Goal: Information Seeking & Learning: Learn about a topic

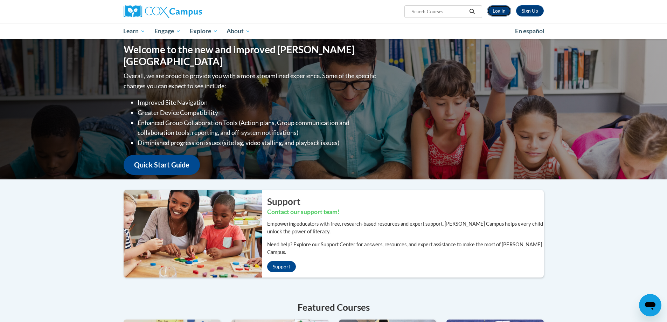
click at [495, 8] on link "Log In" at bounding box center [499, 10] width 24 height 11
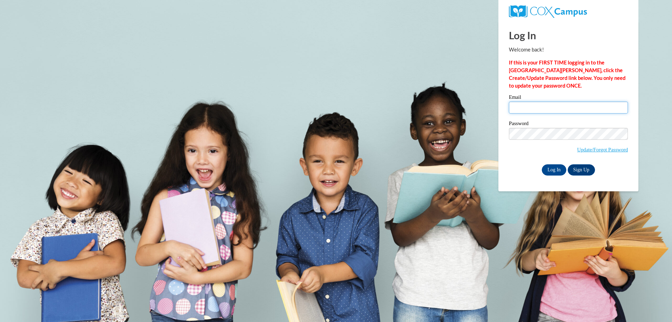
click at [531, 105] on input "Email" at bounding box center [568, 108] width 119 height 12
type input "parker.amy.e@muscogee.k12.ga.us"
click at [554, 169] on input "Log In" at bounding box center [554, 169] width 25 height 11
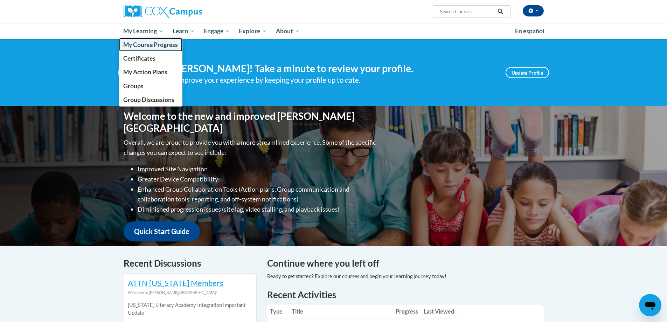
click at [151, 42] on span "My Course Progress" at bounding box center [150, 44] width 55 height 7
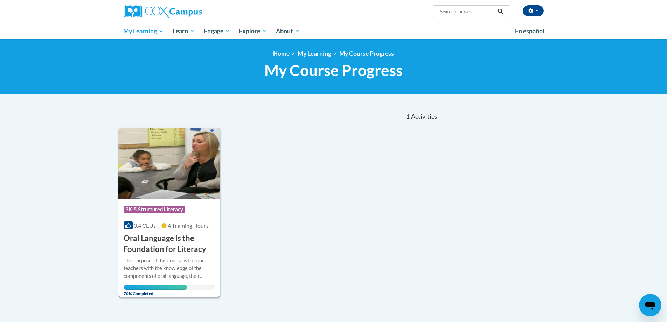
click at [165, 244] on h3 "Oral Language is the Foundation for Literacy" at bounding box center [169, 244] width 91 height 22
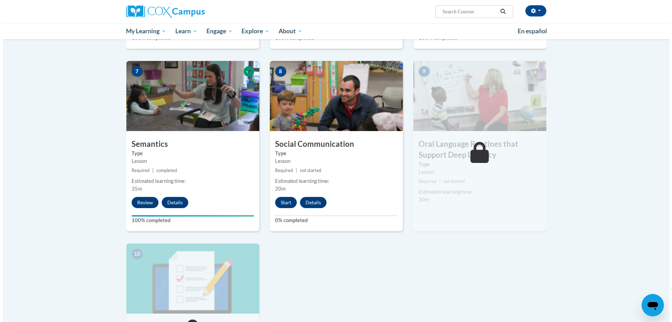
scroll to position [595, 0]
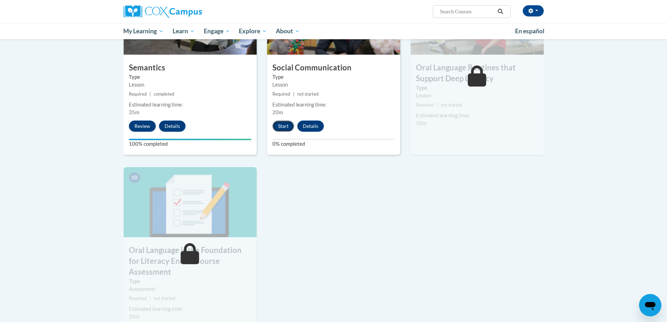
click at [279, 126] on button "Start" at bounding box center [283, 125] width 22 height 11
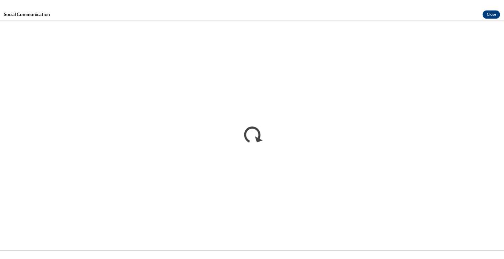
scroll to position [0, 0]
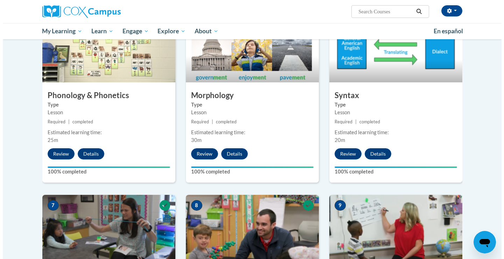
scroll to position [630, 0]
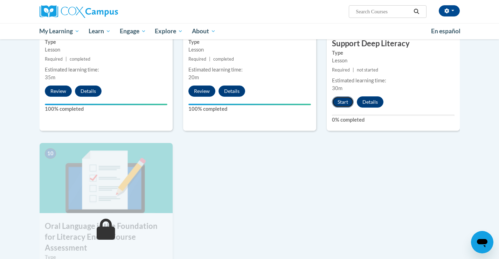
click at [347, 99] on button "Start" at bounding box center [343, 101] width 22 height 11
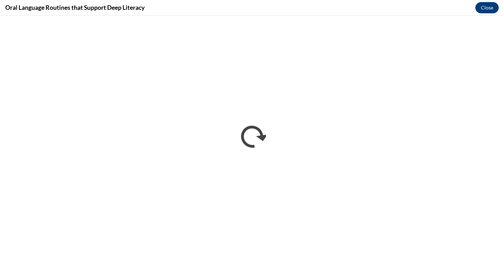
scroll to position [0, 0]
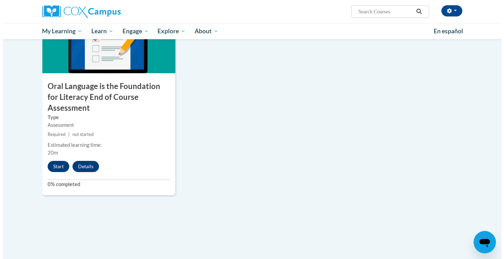
scroll to position [770, 0]
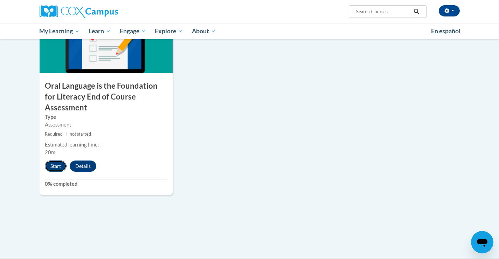
click at [55, 160] on button "Start" at bounding box center [56, 165] width 22 height 11
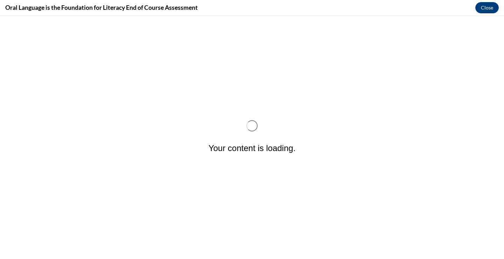
scroll to position [0, 0]
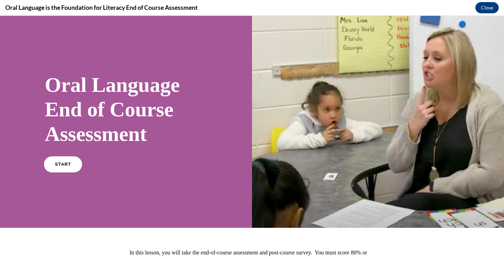
click at [59, 164] on span "START" at bounding box center [63, 164] width 16 height 5
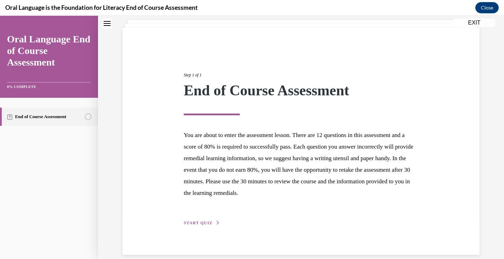
scroll to position [51, 0]
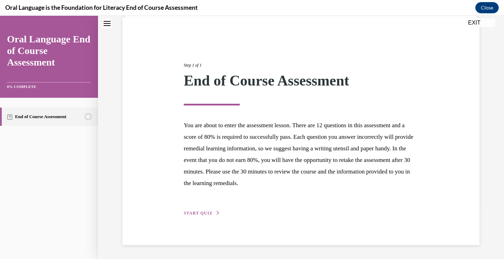
click at [201, 210] on button "START QUIZ" at bounding box center [202, 213] width 36 height 6
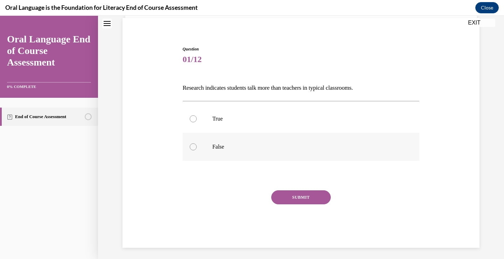
click at [193, 146] on div at bounding box center [193, 146] width 7 height 7
click at [193, 146] on input "False" at bounding box center [193, 146] width 7 height 7
radio input "true"
click at [294, 197] on button "SUBMIT" at bounding box center [301, 197] width 60 height 14
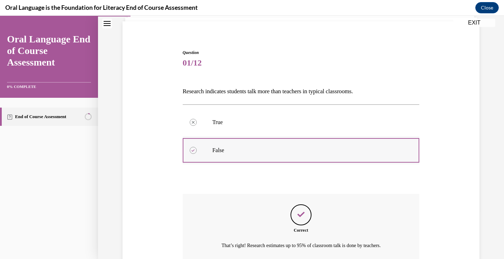
scroll to position [111, 0]
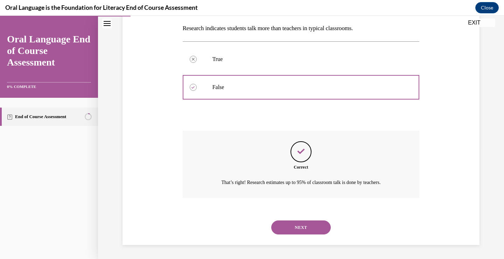
click at [296, 229] on button "NEXT" at bounding box center [301, 227] width 60 height 14
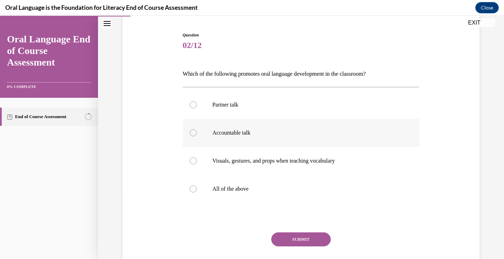
scroll to position [110, 0]
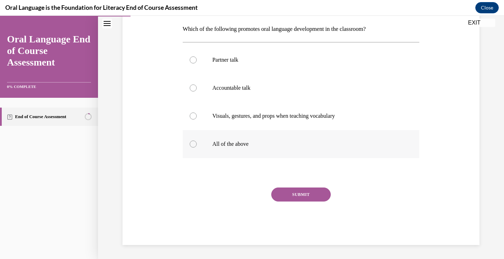
click at [190, 145] on div at bounding box center [193, 143] width 7 height 7
click at [190, 145] on input "All of the above" at bounding box center [193, 143] width 7 height 7
radio input "true"
click at [297, 192] on button "SUBMIT" at bounding box center [301, 194] width 60 height 14
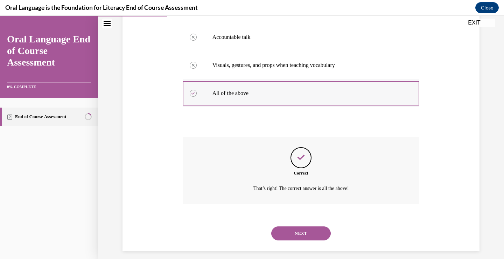
scroll to position [167, 0]
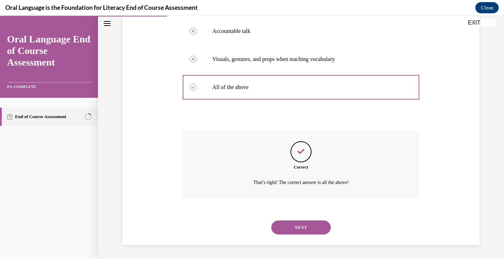
click at [308, 227] on button "NEXT" at bounding box center [301, 227] width 60 height 14
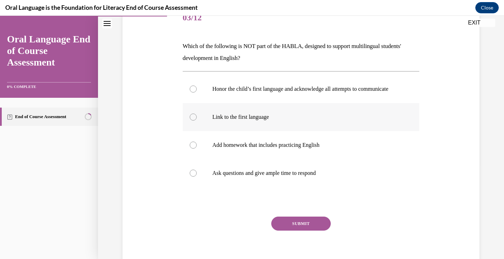
scroll to position [105, 0]
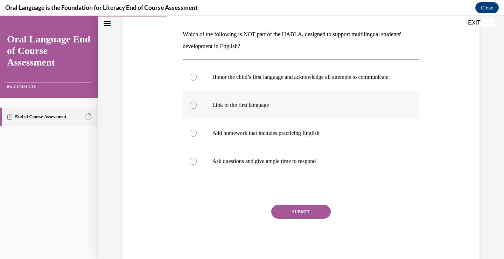
drag, startPoint x: 190, startPoint y: 111, endPoint x: 221, endPoint y: 115, distance: 31.4
click at [190, 109] on div at bounding box center [193, 105] width 7 height 7
click at [190, 109] on input "Link to the first language" at bounding box center [193, 105] width 7 height 7
radio input "true"
click at [312, 218] on button "SUBMIT" at bounding box center [301, 211] width 60 height 14
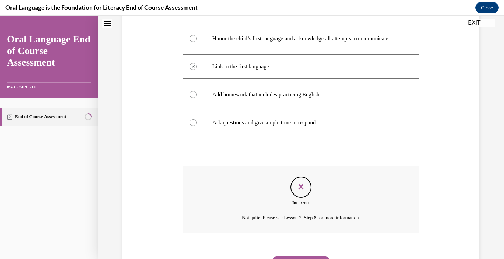
scroll to position [186, 0]
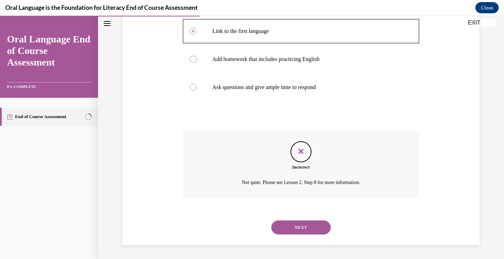
click at [297, 226] on button "NEXT" at bounding box center [301, 227] width 60 height 14
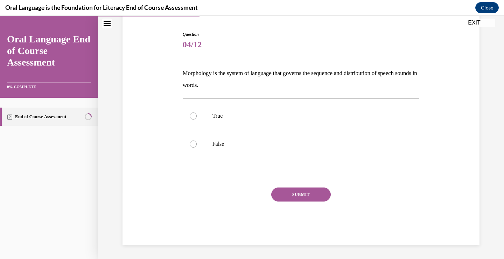
drag, startPoint x: 193, startPoint y: 144, endPoint x: 213, endPoint y: 162, distance: 26.5
click at [193, 144] on div at bounding box center [193, 143] width 7 height 7
click at [193, 144] on input "False" at bounding box center [193, 143] width 7 height 7
radio input "true"
click at [286, 197] on button "SUBMIT" at bounding box center [301, 194] width 60 height 14
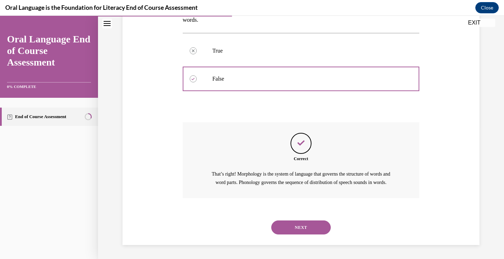
scroll to position [139, 0]
click at [291, 228] on button "NEXT" at bounding box center [301, 227] width 60 height 14
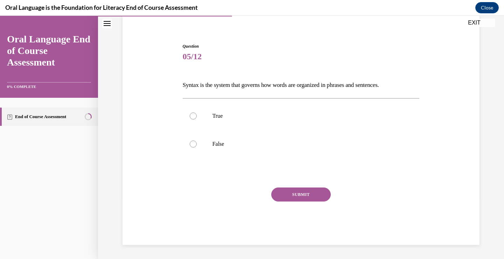
scroll to position [54, 0]
click at [190, 116] on div at bounding box center [193, 115] width 7 height 7
click at [190, 116] on input "True" at bounding box center [193, 115] width 7 height 7
radio input "true"
click at [309, 189] on button "SUBMIT" at bounding box center [301, 194] width 60 height 14
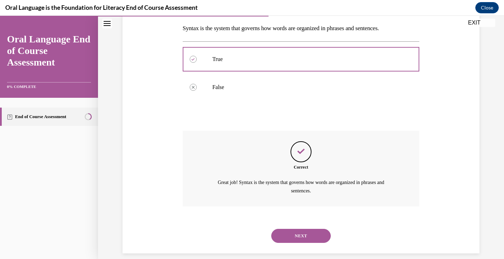
scroll to position [119, 0]
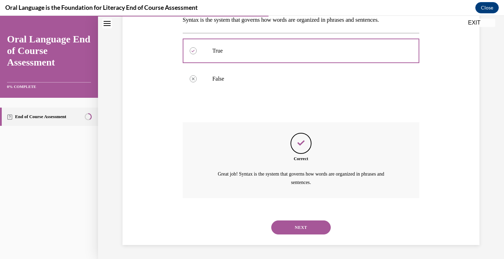
click at [290, 225] on button "NEXT" at bounding box center [301, 227] width 60 height 14
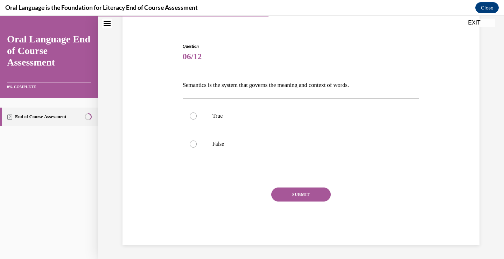
drag, startPoint x: 190, startPoint y: 116, endPoint x: 235, endPoint y: 178, distance: 76.6
click at [190, 116] on div at bounding box center [193, 115] width 7 height 7
click at [190, 116] on input "True" at bounding box center [193, 115] width 7 height 7
radio input "true"
click at [312, 198] on button "SUBMIT" at bounding box center [301, 194] width 60 height 14
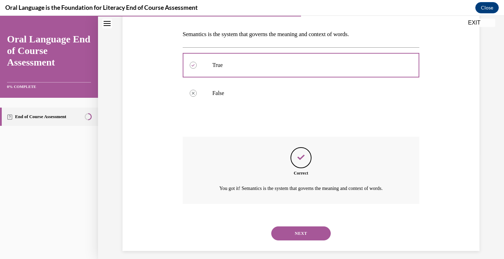
scroll to position [111, 0]
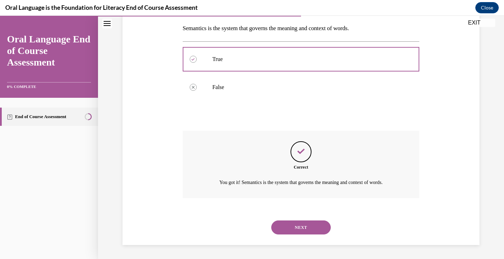
click at [290, 223] on button "NEXT" at bounding box center [301, 227] width 60 height 14
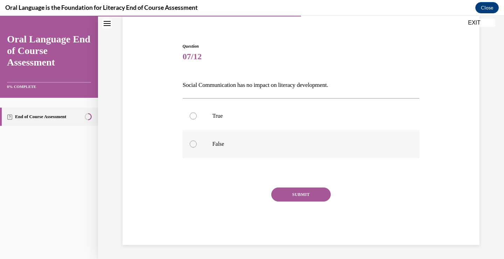
click at [190, 142] on div at bounding box center [193, 143] width 7 height 7
click at [190, 142] on input "False" at bounding box center [193, 143] width 7 height 7
radio input "true"
click at [292, 195] on button "SUBMIT" at bounding box center [301, 194] width 60 height 14
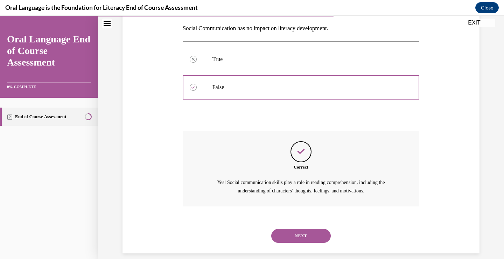
scroll to position [119, 0]
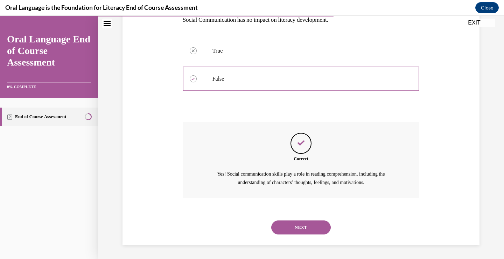
click at [310, 220] on button "NEXT" at bounding box center [301, 227] width 60 height 14
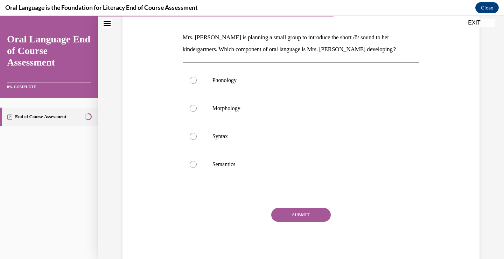
scroll to position [103, 0]
click at [185, 78] on label "Phonology" at bounding box center [301, 79] width 237 height 28
click at [190, 78] on input "Phonology" at bounding box center [193, 79] width 7 height 7
radio input "true"
click at [300, 211] on button "SUBMIT" at bounding box center [301, 214] width 60 height 14
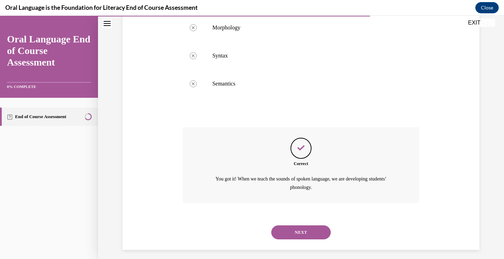
scroll to position [187, 0]
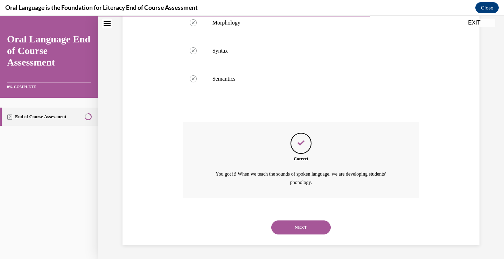
click at [311, 225] on button "NEXT" at bounding box center [301, 227] width 60 height 14
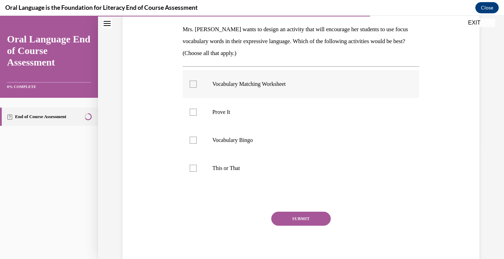
scroll to position [99, 0]
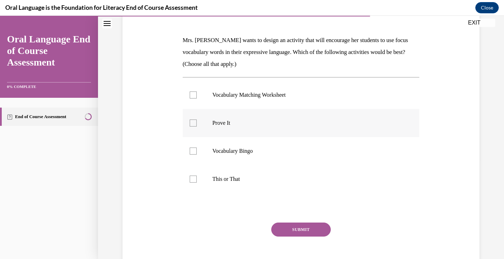
click at [190, 121] on div at bounding box center [193, 122] width 7 height 7
click at [190, 121] on input "Prove It" at bounding box center [193, 122] width 7 height 7
checkbox input "true"
click at [309, 227] on button "SUBMIT" at bounding box center [301, 229] width 60 height 14
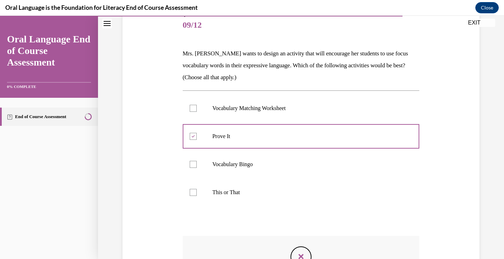
scroll to position [191, 0]
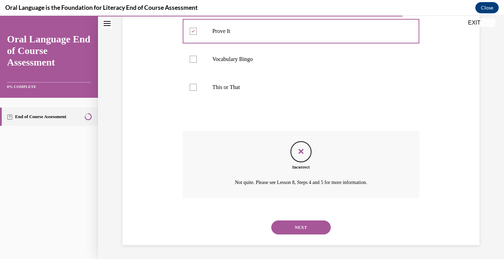
click at [294, 229] on button "NEXT" at bounding box center [301, 227] width 60 height 14
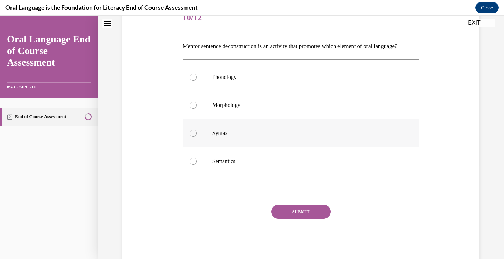
scroll to position [105, 0]
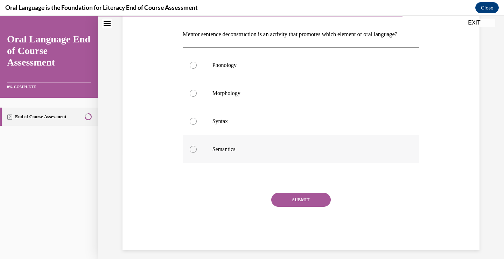
click at [191, 153] on div at bounding box center [193, 149] width 7 height 7
click at [191, 153] on input "Semantics" at bounding box center [193, 149] width 7 height 7
radio input "true"
click at [297, 207] on button "SUBMIT" at bounding box center [301, 200] width 60 height 14
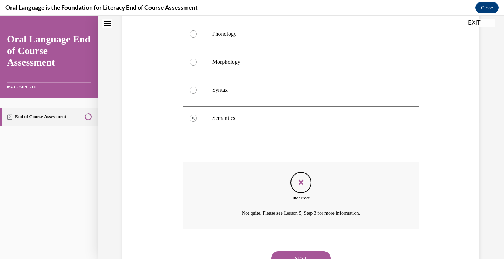
scroll to position [179, 0]
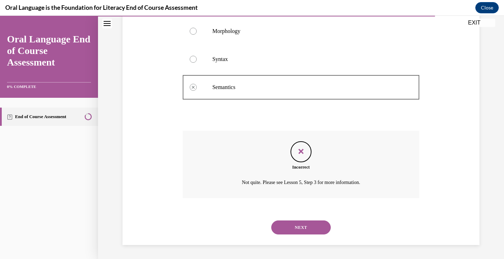
click at [303, 224] on button "NEXT" at bounding box center [301, 227] width 60 height 14
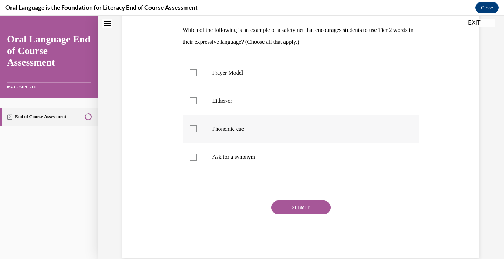
scroll to position [87, 0]
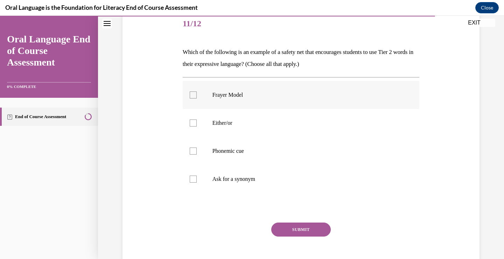
click at [190, 93] on div at bounding box center [193, 94] width 7 height 7
click at [190, 93] on input "Frayer Model" at bounding box center [193, 94] width 7 height 7
checkbox input "true"
click at [295, 225] on button "SUBMIT" at bounding box center [301, 229] width 60 height 14
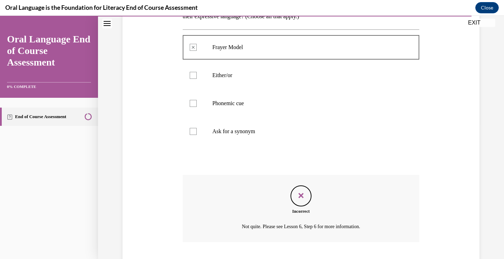
scroll to position [179, 0]
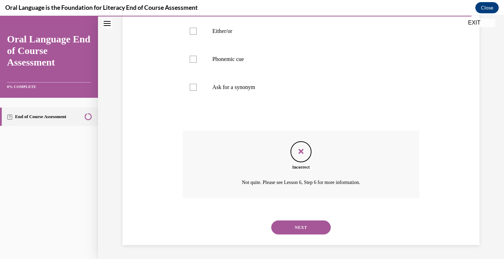
click at [299, 224] on button "NEXT" at bounding box center [301, 227] width 60 height 14
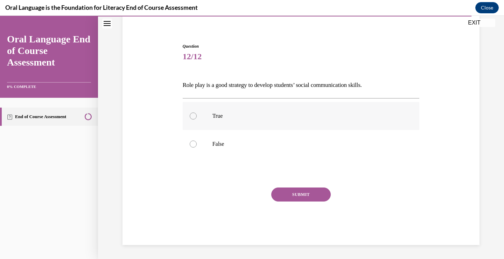
click at [190, 116] on div at bounding box center [193, 115] width 7 height 7
click at [190, 116] on input "True" at bounding box center [193, 115] width 7 height 7
radio input "true"
click at [290, 196] on button "SUBMIT" at bounding box center [301, 194] width 60 height 14
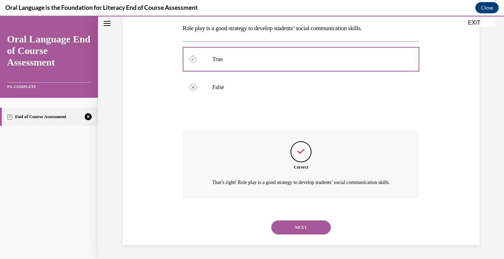
scroll to position [119, 0]
click at [300, 221] on button "NEXT" at bounding box center [301, 227] width 60 height 14
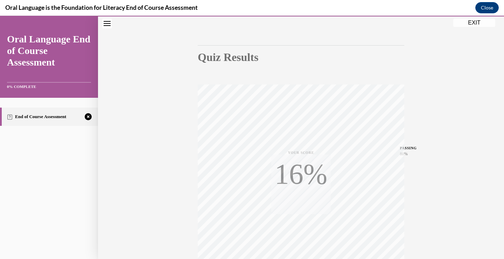
scroll to position [116, 0]
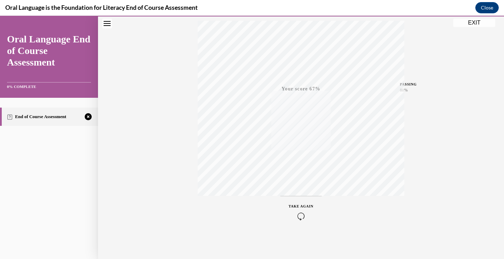
click at [299, 216] on icon "button" at bounding box center [301, 216] width 25 height 8
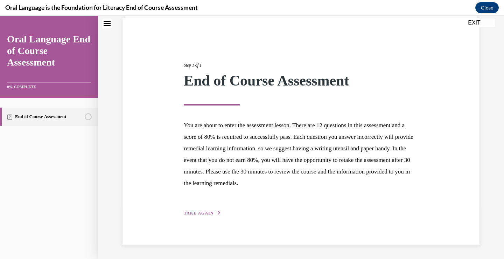
scroll to position [51, 0]
click at [201, 212] on span "TAKE AGAIN" at bounding box center [199, 212] width 30 height 5
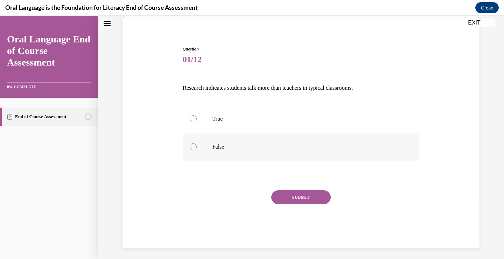
click at [191, 147] on div at bounding box center [193, 146] width 7 height 7
click at [191, 147] on input "False" at bounding box center [193, 146] width 7 height 7
radio input "true"
click at [295, 193] on button "SUBMIT" at bounding box center [301, 197] width 60 height 14
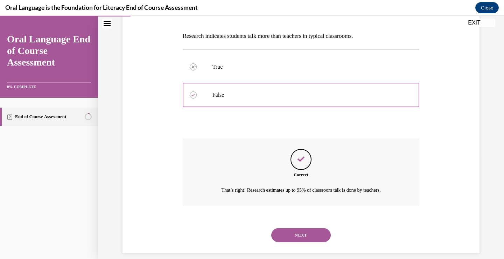
scroll to position [111, 0]
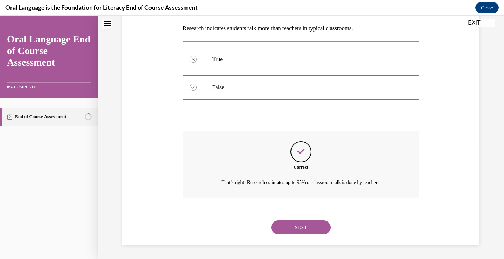
click at [292, 222] on button "NEXT" at bounding box center [301, 227] width 60 height 14
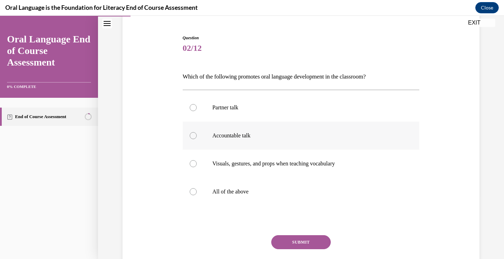
scroll to position [110, 0]
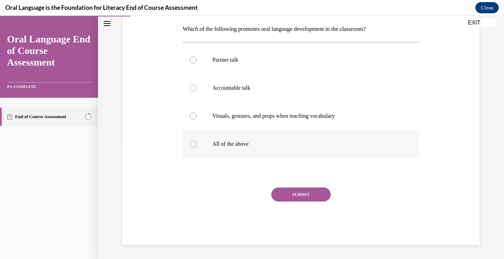
click at [194, 141] on label "All of the above" at bounding box center [301, 144] width 237 height 28
click at [194, 141] on input "All of the above" at bounding box center [193, 143] width 7 height 7
radio input "true"
click at [299, 194] on button "SUBMIT" at bounding box center [301, 194] width 60 height 14
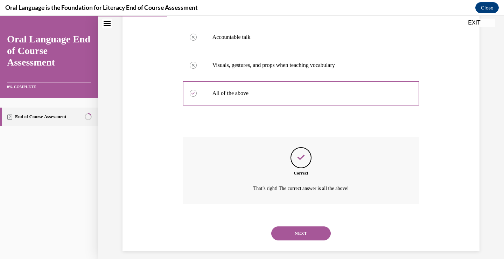
scroll to position [167, 0]
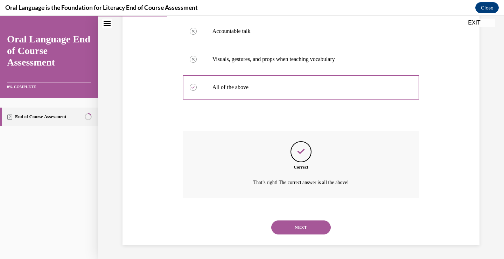
click at [298, 226] on button "NEXT" at bounding box center [301, 227] width 60 height 14
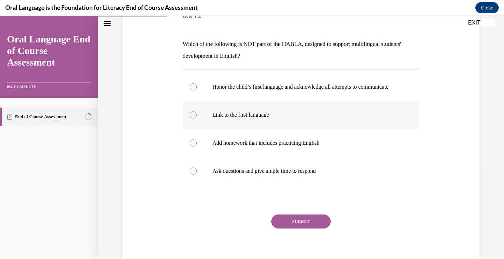
scroll to position [105, 0]
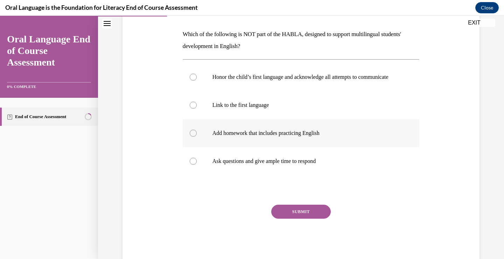
click at [190, 137] on div at bounding box center [193, 133] width 7 height 7
click at [190, 137] on input "Add homework that includes practicing English" at bounding box center [193, 133] width 7 height 7
radio input "true"
click at [302, 216] on button "SUBMIT" at bounding box center [301, 211] width 60 height 14
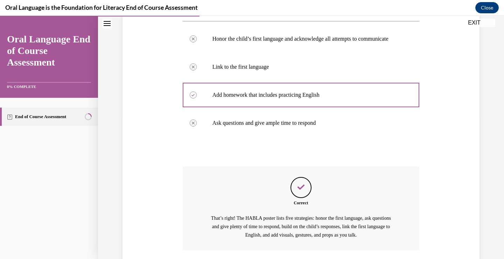
scroll to position [202, 0]
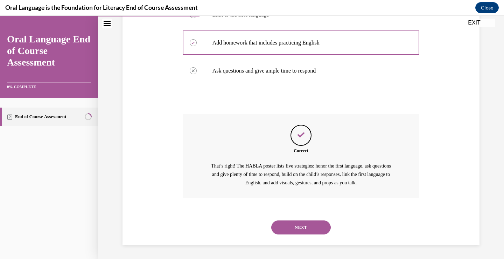
click at [293, 220] on div "NEXT" at bounding box center [301, 227] width 237 height 28
click at [310, 223] on button "NEXT" at bounding box center [301, 227] width 60 height 14
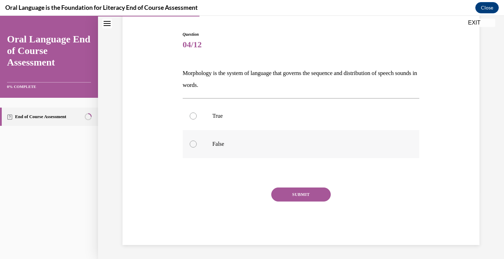
click at [190, 144] on div at bounding box center [193, 143] width 7 height 7
click at [190, 144] on input "False" at bounding box center [193, 143] width 7 height 7
radio input "true"
click at [310, 192] on button "SUBMIT" at bounding box center [301, 194] width 60 height 14
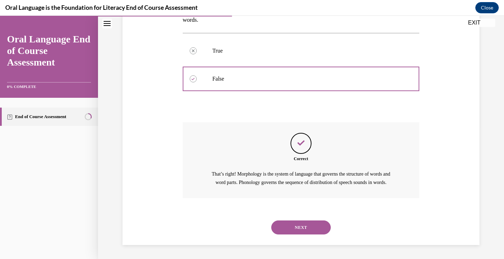
scroll to position [139, 0]
click at [288, 230] on button "NEXT" at bounding box center [301, 227] width 60 height 14
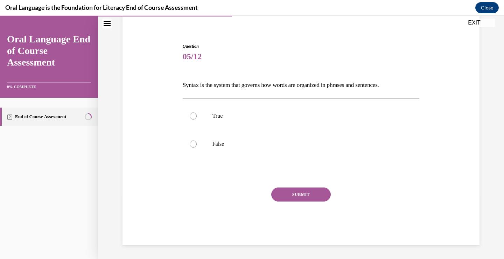
scroll to position [54, 0]
click at [190, 113] on div at bounding box center [193, 115] width 7 height 7
click at [190, 113] on input "True" at bounding box center [193, 115] width 7 height 7
radio input "true"
click at [294, 193] on button "SUBMIT" at bounding box center [301, 194] width 60 height 14
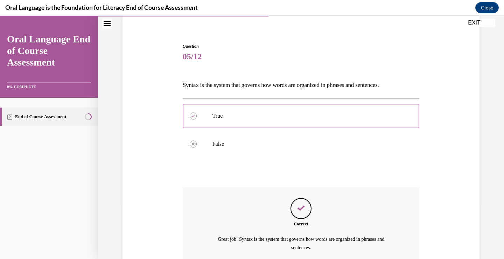
scroll to position [119, 0]
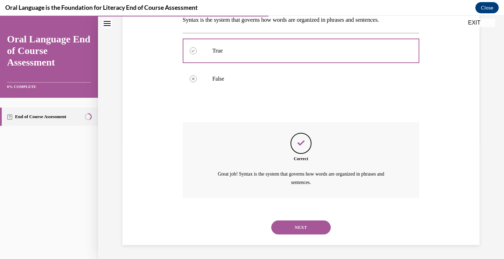
click at [278, 228] on button "NEXT" at bounding box center [301, 227] width 60 height 14
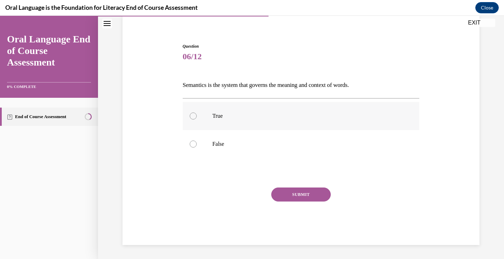
click at [186, 114] on label "True" at bounding box center [301, 116] width 237 height 28
click at [190, 114] on input "True" at bounding box center [193, 115] width 7 height 7
radio input "true"
click at [307, 194] on button "SUBMIT" at bounding box center [301, 194] width 60 height 14
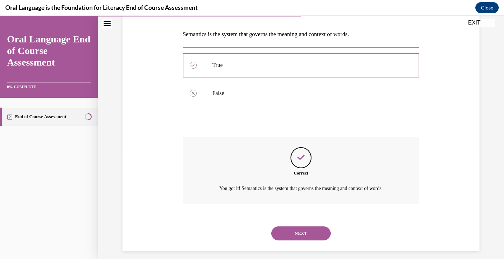
scroll to position [111, 0]
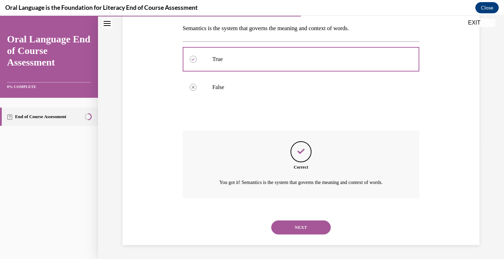
drag, startPoint x: 293, startPoint y: 227, endPoint x: 295, endPoint y: 207, distance: 20.5
click at [293, 226] on button "NEXT" at bounding box center [301, 227] width 60 height 14
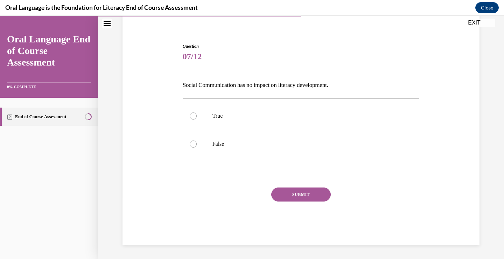
scroll to position [54, 0]
click at [192, 142] on div at bounding box center [193, 143] width 7 height 7
click at [192, 142] on input "False" at bounding box center [193, 143] width 7 height 7
radio input "true"
click at [322, 196] on button "SUBMIT" at bounding box center [301, 194] width 60 height 14
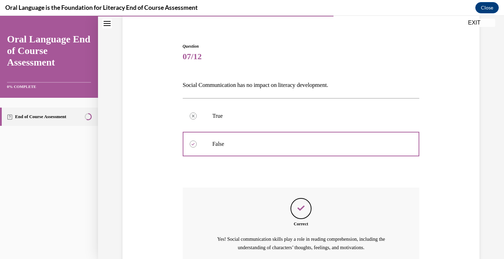
scroll to position [119, 0]
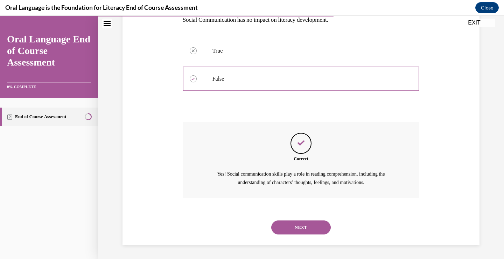
click at [298, 222] on button "NEXT" at bounding box center [301, 227] width 60 height 14
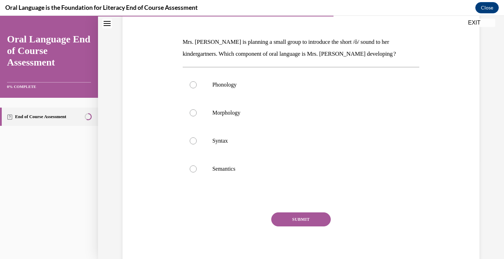
scroll to position [102, 0]
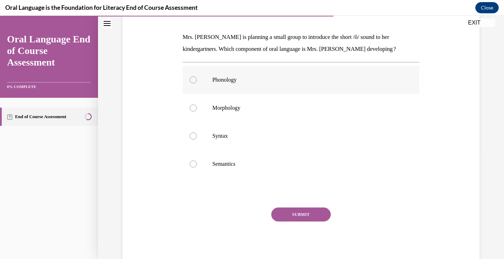
click at [187, 78] on label "Phonology" at bounding box center [301, 80] width 237 height 28
click at [190, 78] on input "Phonology" at bounding box center [193, 79] width 7 height 7
radio input "true"
click at [322, 211] on button "SUBMIT" at bounding box center [301, 214] width 60 height 14
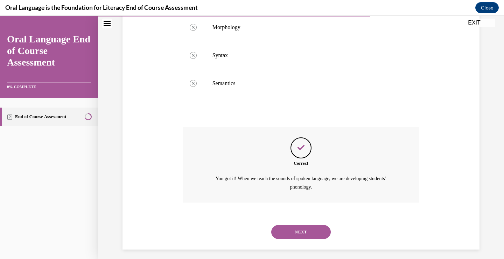
scroll to position [187, 0]
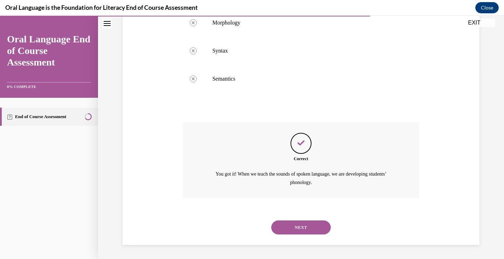
click at [305, 230] on button "NEXT" at bounding box center [301, 227] width 60 height 14
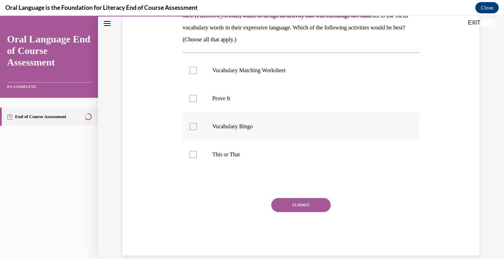
scroll to position [89, 0]
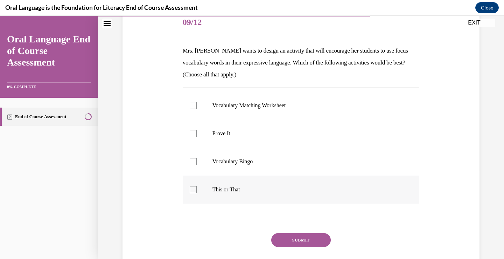
click at [190, 188] on div at bounding box center [193, 189] width 7 height 7
click at [190, 188] on input "This or That" at bounding box center [193, 189] width 7 height 7
checkbox input "true"
click at [289, 238] on button "SUBMIT" at bounding box center [301, 240] width 60 height 14
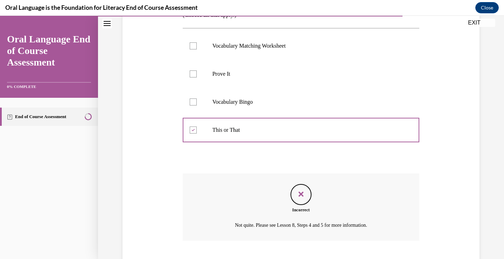
scroll to position [191, 0]
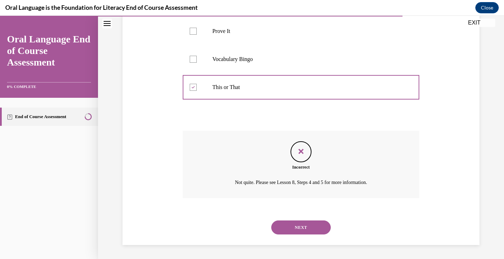
click at [302, 224] on button "NEXT" at bounding box center [301, 227] width 60 height 14
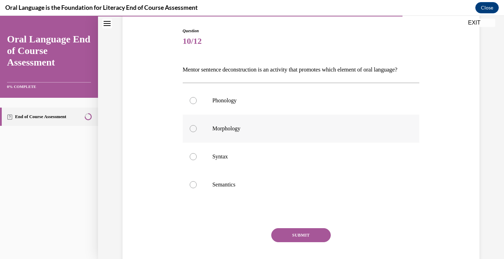
scroll to position [70, 0]
click at [190, 160] on div at bounding box center [193, 156] width 7 height 7
click at [190, 160] on input "Syntax" at bounding box center [193, 156] width 7 height 7
radio input "true"
click at [302, 242] on button "SUBMIT" at bounding box center [301, 235] width 60 height 14
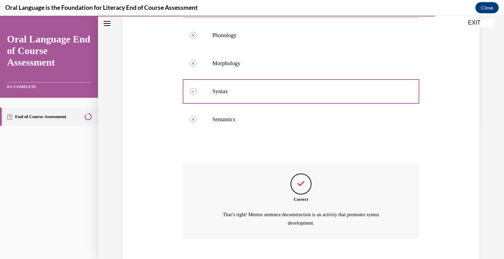
scroll to position [187, 0]
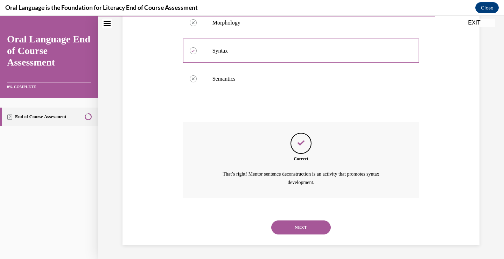
click at [317, 223] on button "NEXT" at bounding box center [301, 227] width 60 height 14
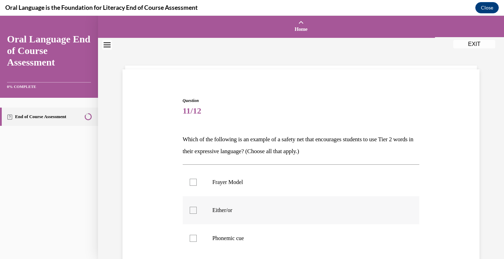
scroll to position [70, 0]
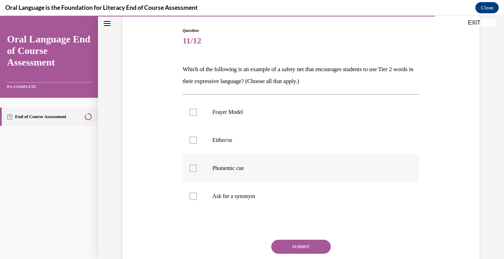
click at [192, 168] on div at bounding box center [193, 168] width 7 height 7
click at [192, 168] on input "Phonemic cue" at bounding box center [193, 168] width 7 height 7
checkbox input "true"
click at [191, 195] on div at bounding box center [193, 196] width 7 height 7
click at [191, 195] on input "Ask for a synonym" at bounding box center [193, 196] width 7 height 7
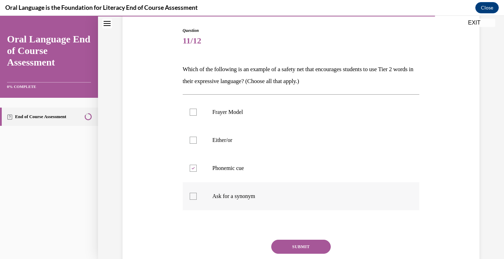
checkbox input "true"
click at [287, 244] on button "SUBMIT" at bounding box center [301, 246] width 60 height 14
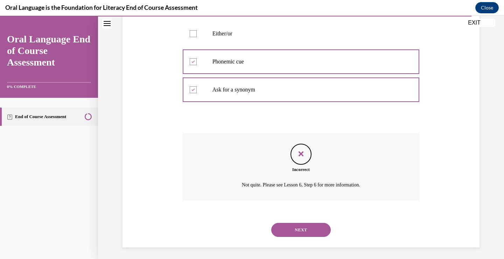
scroll to position [179, 0]
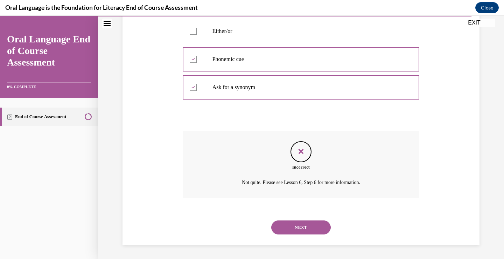
click at [302, 224] on button "NEXT" at bounding box center [301, 227] width 60 height 14
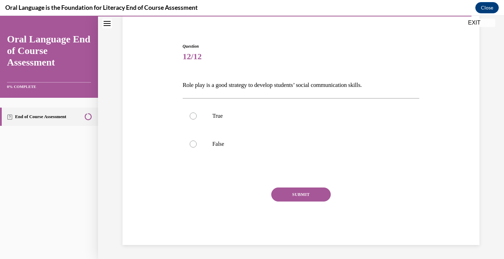
scroll to position [54, 0]
click at [190, 115] on div at bounding box center [193, 115] width 7 height 7
click at [190, 115] on input "True" at bounding box center [193, 115] width 7 height 7
radio input "true"
click at [291, 191] on button "SUBMIT" at bounding box center [301, 194] width 60 height 14
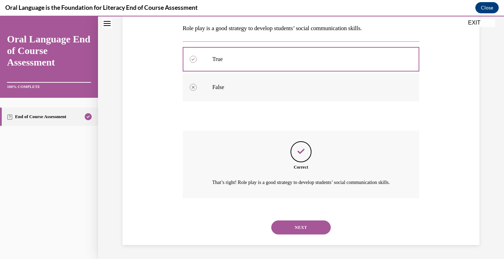
scroll to position [119, 0]
click at [305, 227] on button "NEXT" at bounding box center [301, 227] width 60 height 14
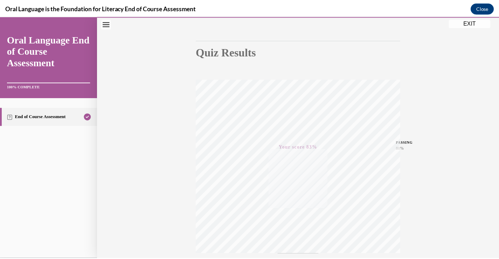
scroll to position [0, 0]
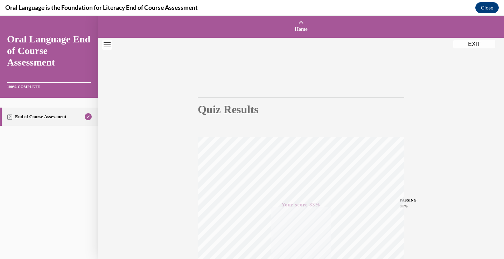
click at [474, 42] on button "EXIT" at bounding box center [474, 44] width 42 height 8
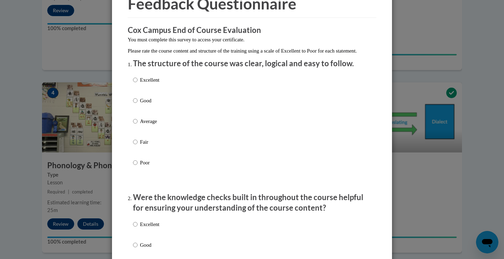
scroll to position [105, 0]
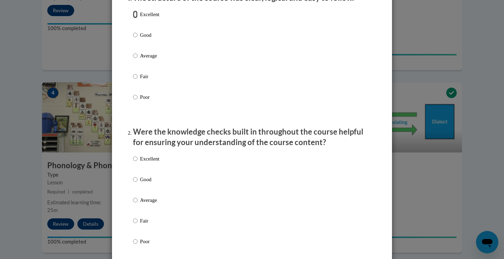
click at [133, 18] on input "Excellent" at bounding box center [135, 15] width 5 height 8
radio input "true"
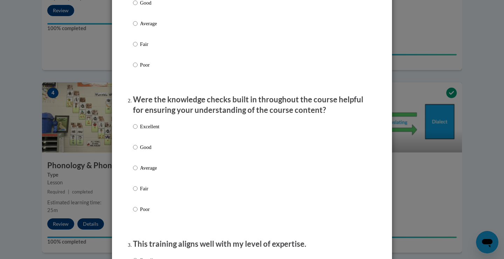
scroll to position [175, 0]
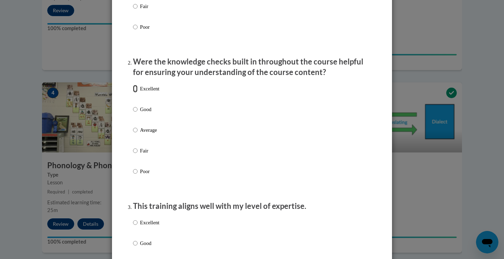
drag, startPoint x: 131, startPoint y: 98, endPoint x: 141, endPoint y: 103, distance: 11.1
click at [133, 92] on input "Excellent" at bounding box center [135, 89] width 5 height 8
radio input "true"
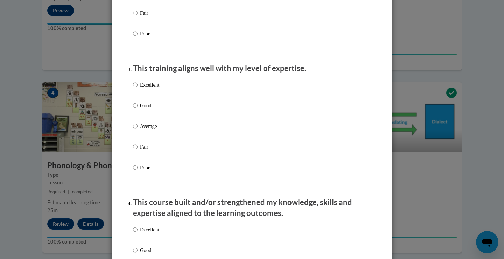
scroll to position [315, 0]
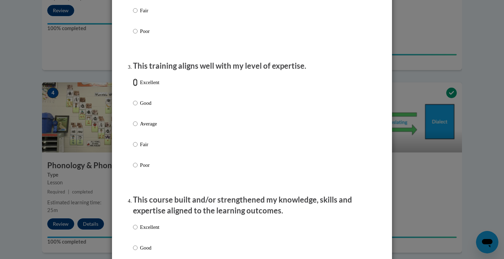
click at [133, 86] on input "Excellent" at bounding box center [135, 82] width 5 height 8
radio input "true"
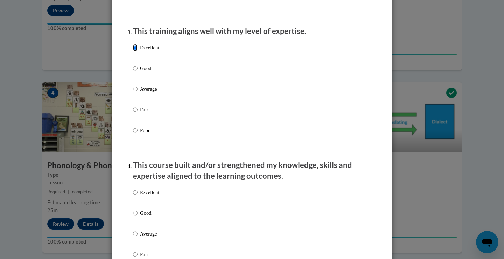
scroll to position [455, 0]
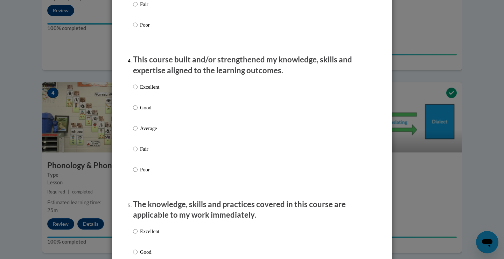
click at [137, 94] on label "Excellent" at bounding box center [146, 92] width 26 height 19
click at [137, 91] on input "Excellent" at bounding box center [135, 87] width 5 height 8
radio input "true"
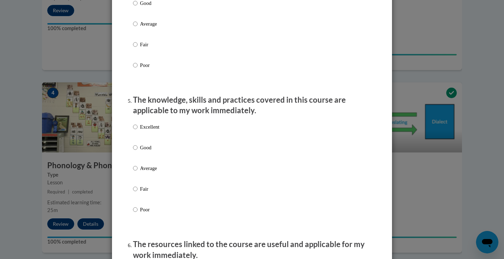
scroll to position [630, 0]
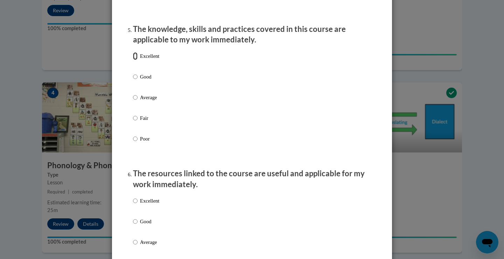
click at [134, 60] on input "Excellent" at bounding box center [135, 56] width 5 height 8
radio input "true"
click at [134, 203] on input "Excellent" at bounding box center [135, 201] width 5 height 8
radio input "true"
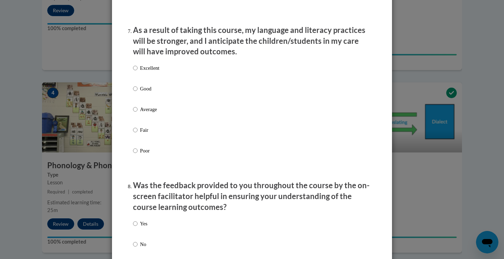
scroll to position [945, 0]
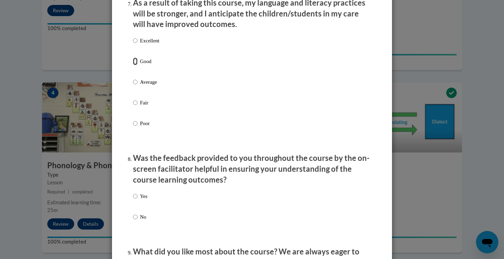
click at [133, 65] on input "Good" at bounding box center [135, 61] width 5 height 8
radio input "true"
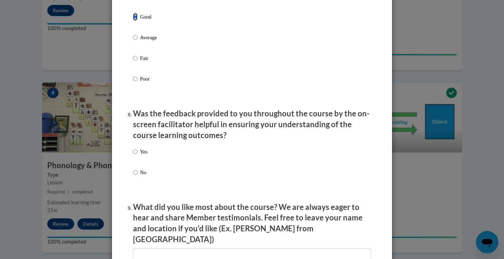
scroll to position [1050, 0]
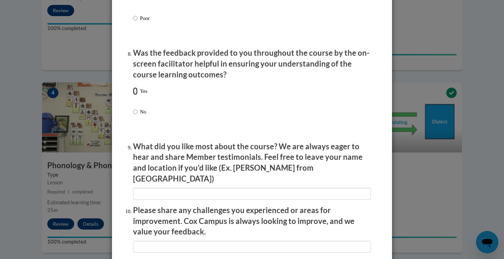
click at [133, 95] on input "Yes" at bounding box center [135, 91] width 5 height 8
radio input "true"
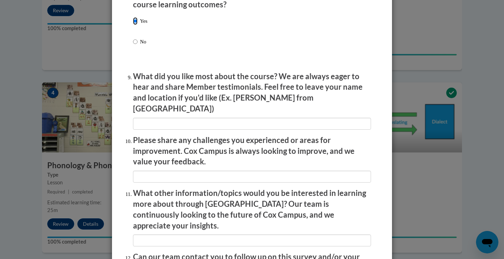
scroll to position [1196, 0]
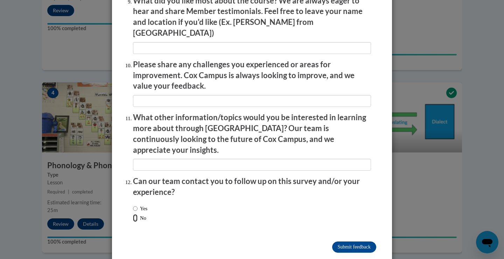
click at [133, 214] on input "No" at bounding box center [135, 218] width 5 height 8
radio input "true"
click at [367, 241] on input "Submit feedback" at bounding box center [354, 246] width 44 height 11
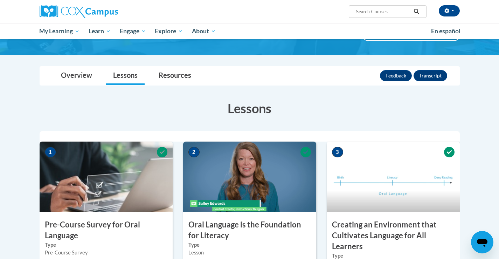
scroll to position [0, 0]
